Goal: Use online tool/utility: Utilize a website feature to perform a specific function

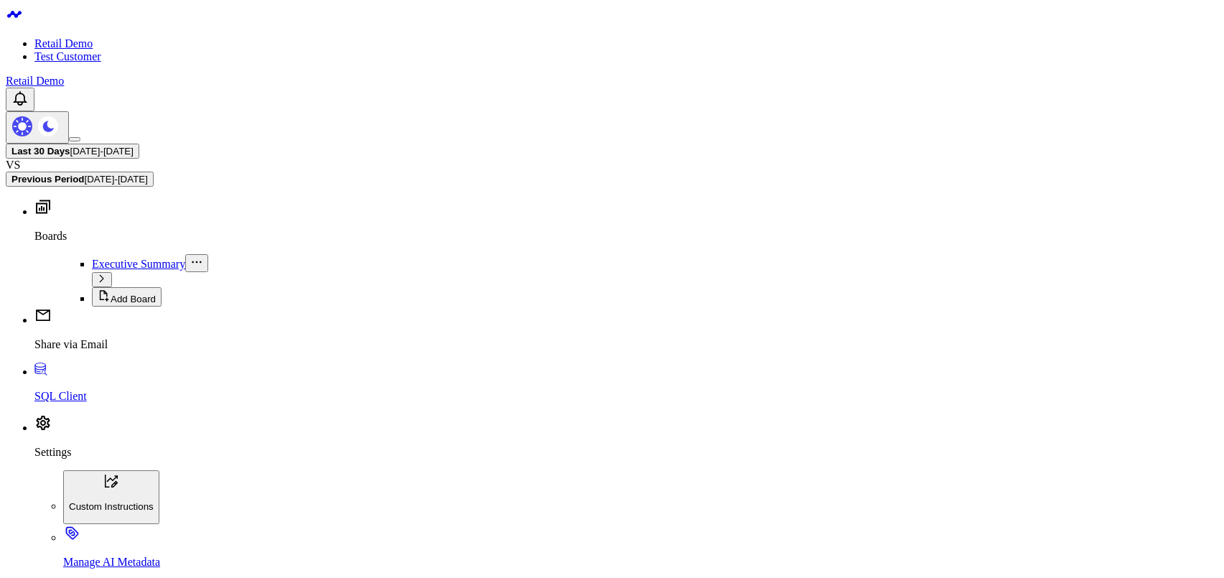
drag, startPoint x: 142, startPoint y: 132, endPoint x: 421, endPoint y: 142, distance: 279.4
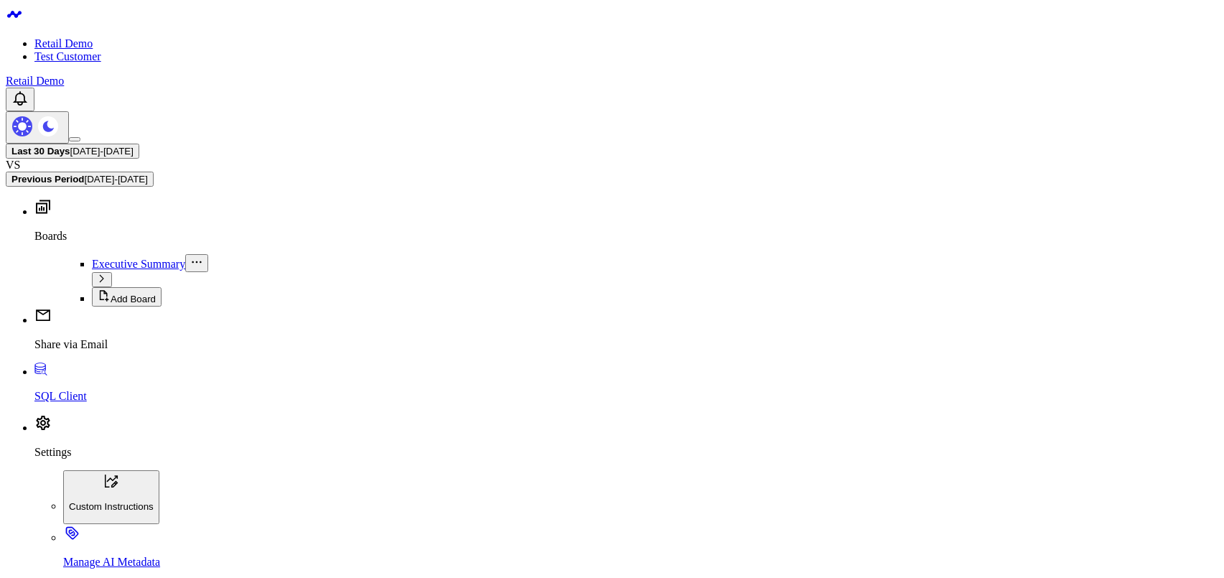
drag, startPoint x: 353, startPoint y: 136, endPoint x: 88, endPoint y: 118, distance: 266.2
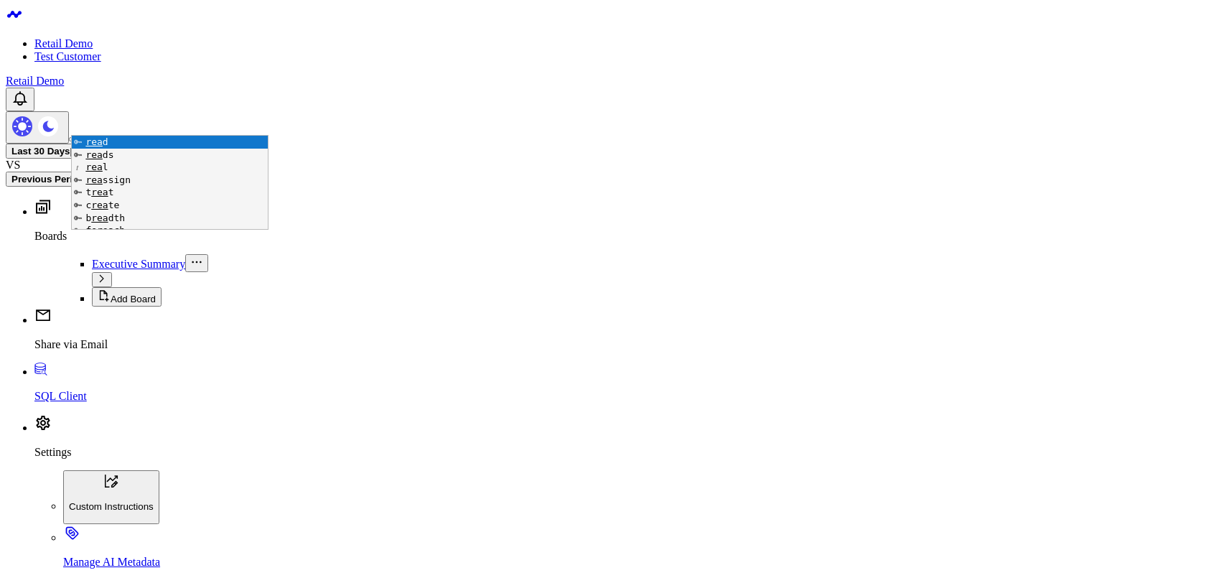
scroll to position [997, 0]
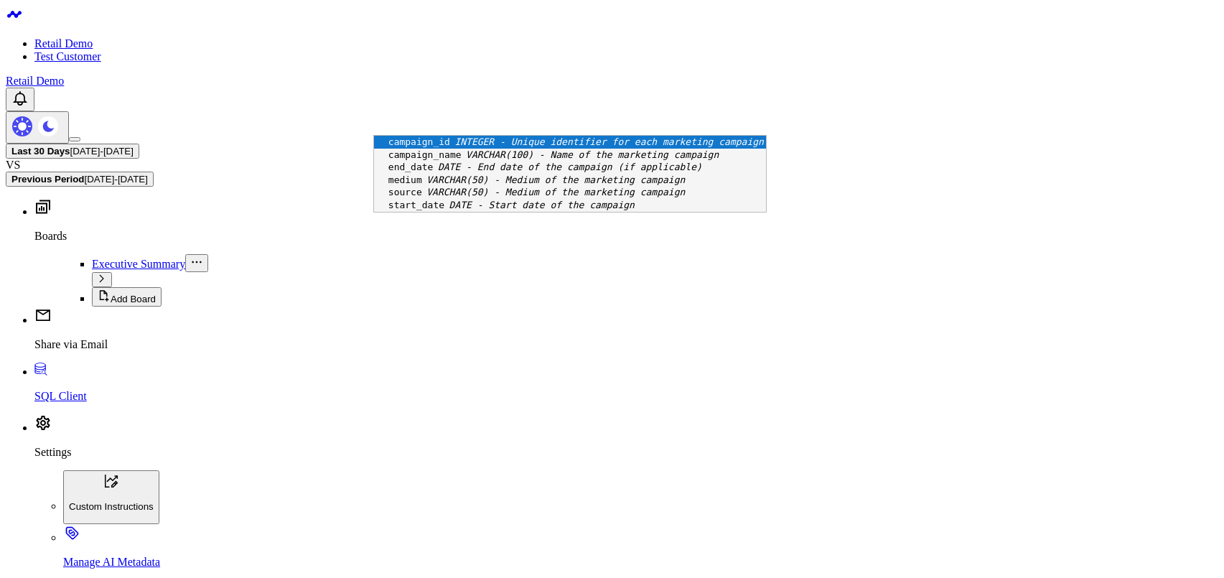
scroll to position [19, 0]
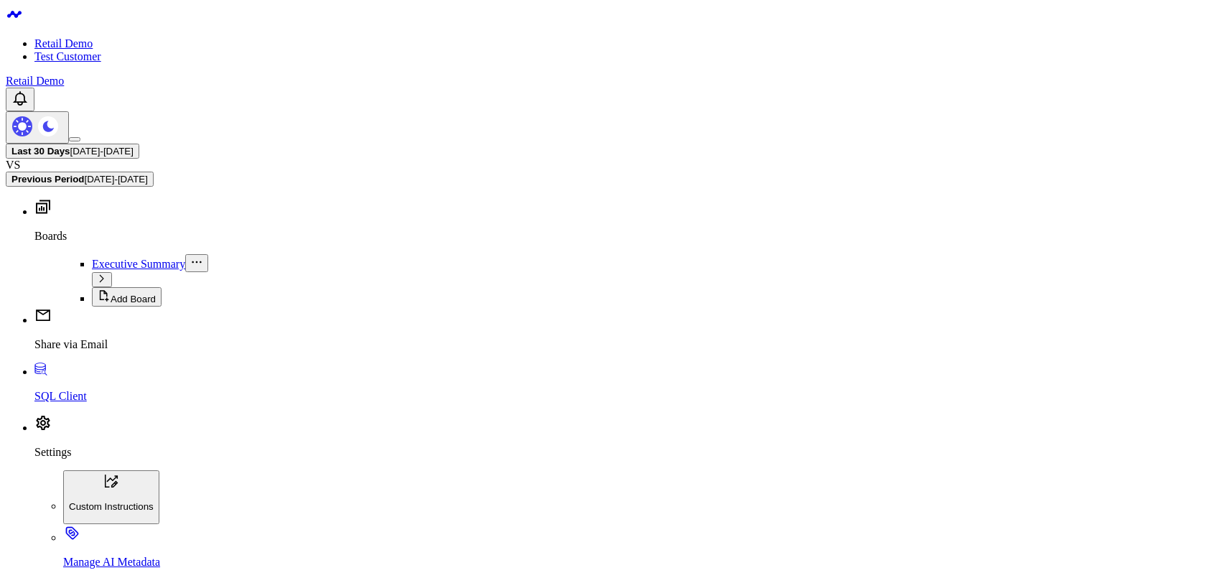
drag, startPoint x: 258, startPoint y: 297, endPoint x: 408, endPoint y: 408, distance: 187.4
drag, startPoint x: 369, startPoint y: 126, endPoint x: 517, endPoint y: 141, distance: 148.7
